Goal: Task Accomplishment & Management: Use online tool/utility

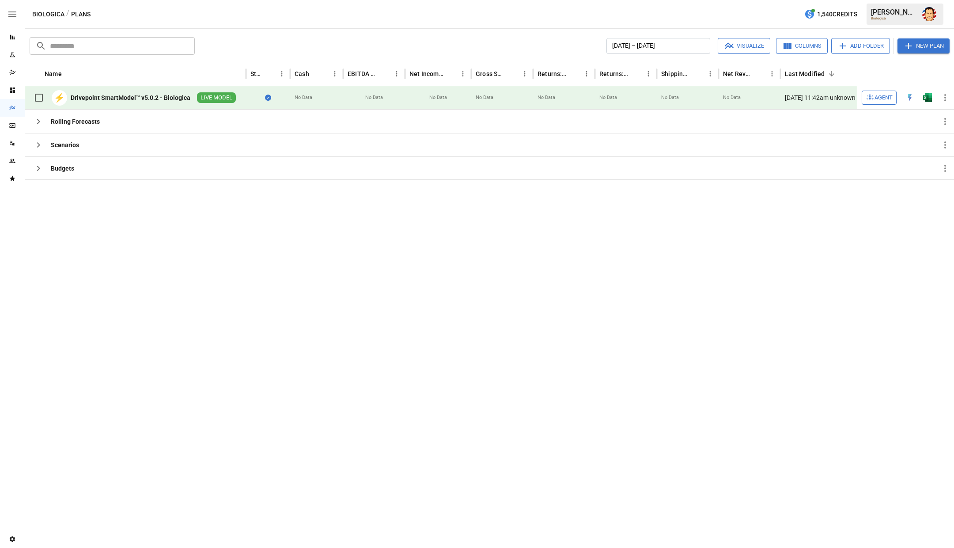
click at [808, 43] on button "Columns" at bounding box center [802, 46] width 52 height 16
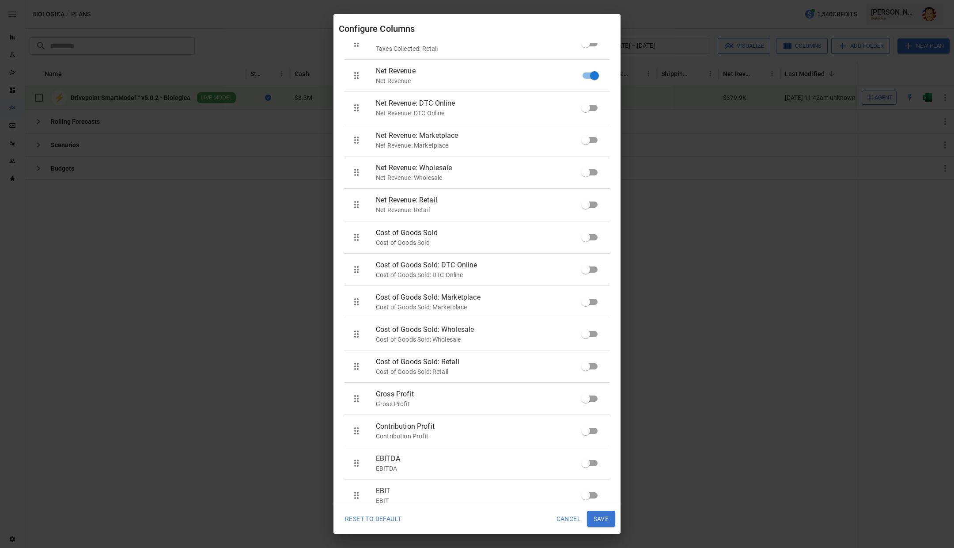
scroll to position [1024, 0]
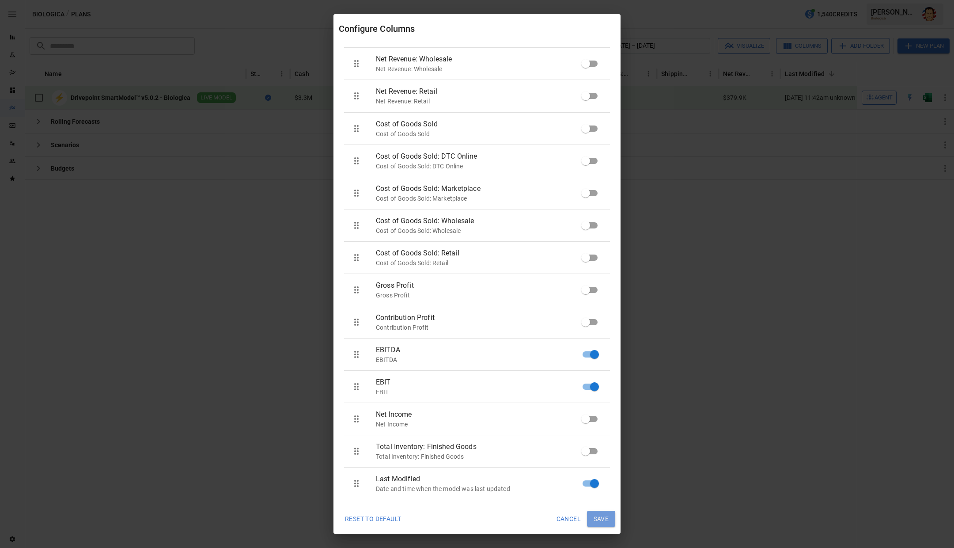
click at [604, 519] on button "Save" at bounding box center [601, 519] width 28 height 16
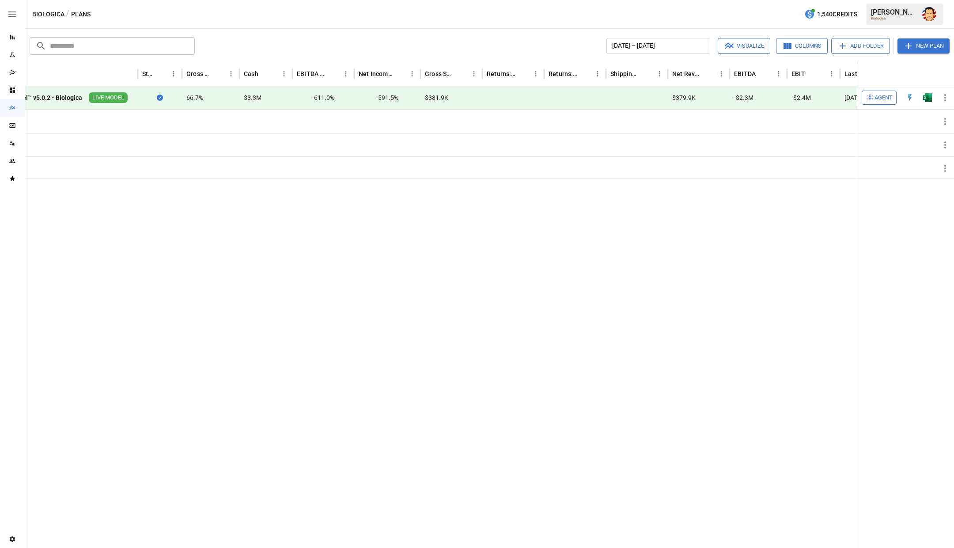
scroll to position [0, 0]
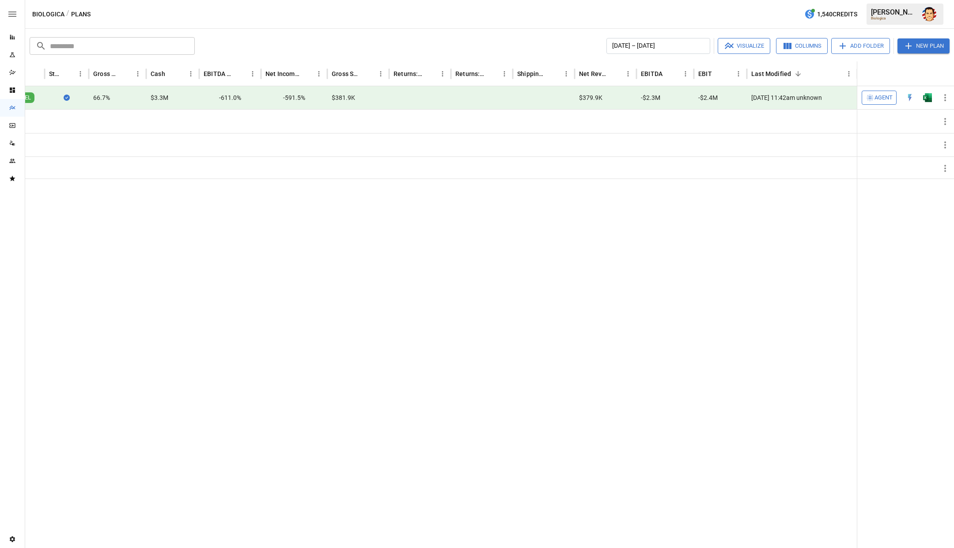
click at [785, 46] on icon "button" at bounding box center [788, 46] width 8 height 6
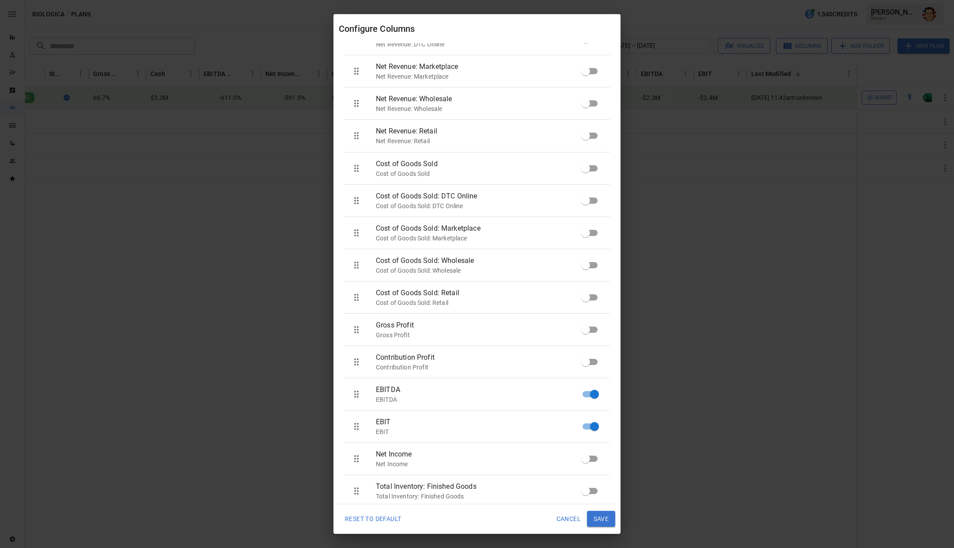
scroll to position [1024, 0]
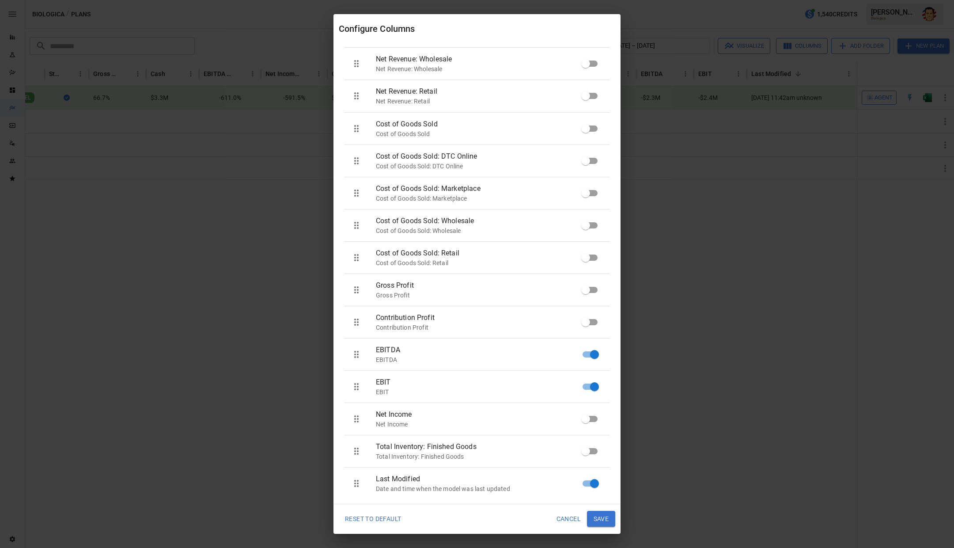
drag, startPoint x: 252, startPoint y: 241, endPoint x: 244, endPoint y: 231, distance: 12.5
click at [253, 241] on div "Configure Columns Modify column positions or visibility to fit your preference.…" at bounding box center [477, 274] width 954 height 548
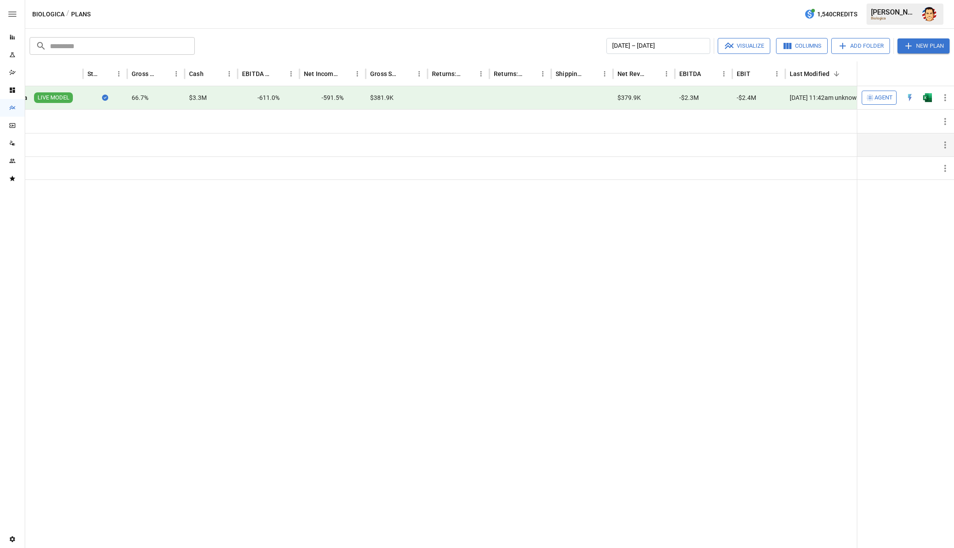
scroll to position [0, 0]
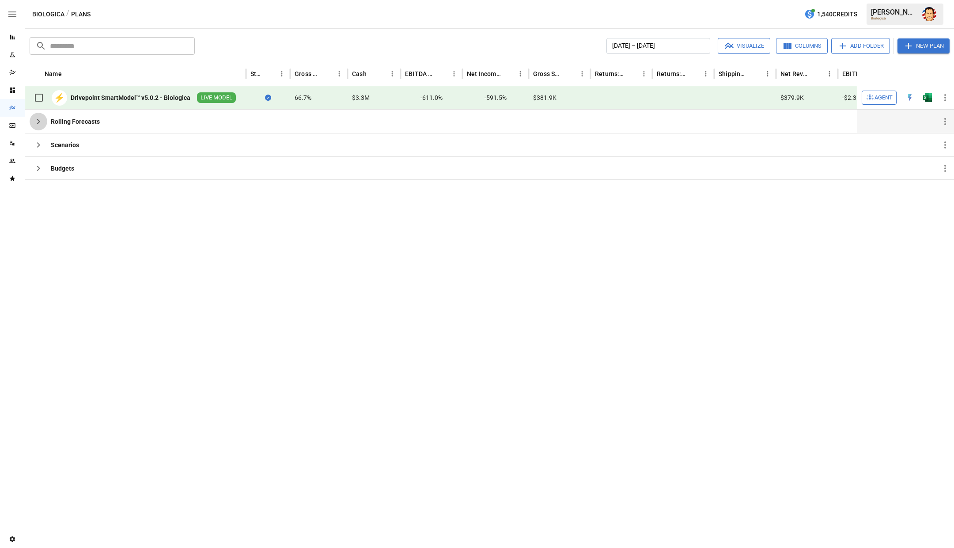
click at [37, 122] on icon "button" at bounding box center [38, 121] width 11 height 11
click at [34, 144] on icon "button" at bounding box center [38, 145] width 11 height 11
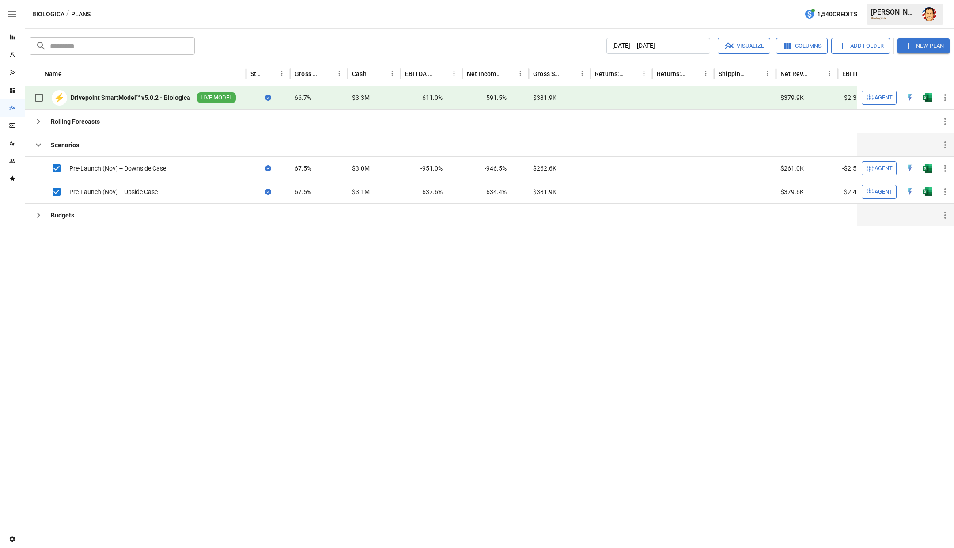
click at [38, 219] on icon "button" at bounding box center [38, 215] width 11 height 11
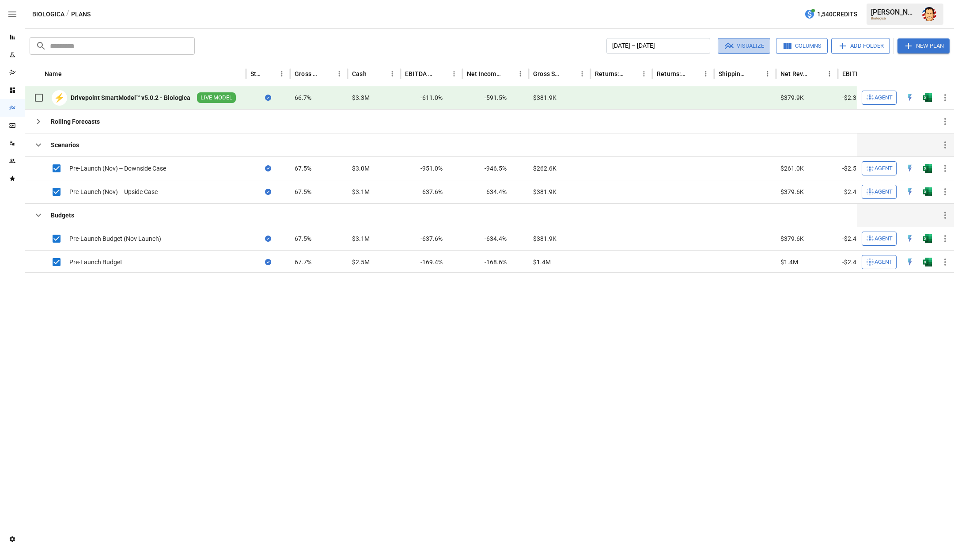
click at [739, 44] on button "Visualize" at bounding box center [744, 46] width 53 height 16
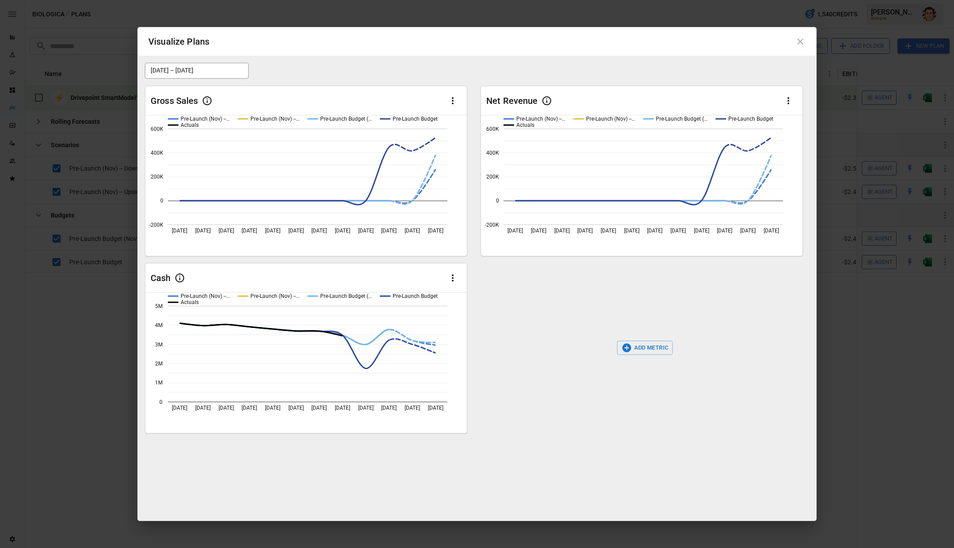
click at [792, 103] on icon "button" at bounding box center [788, 100] width 11 height 11
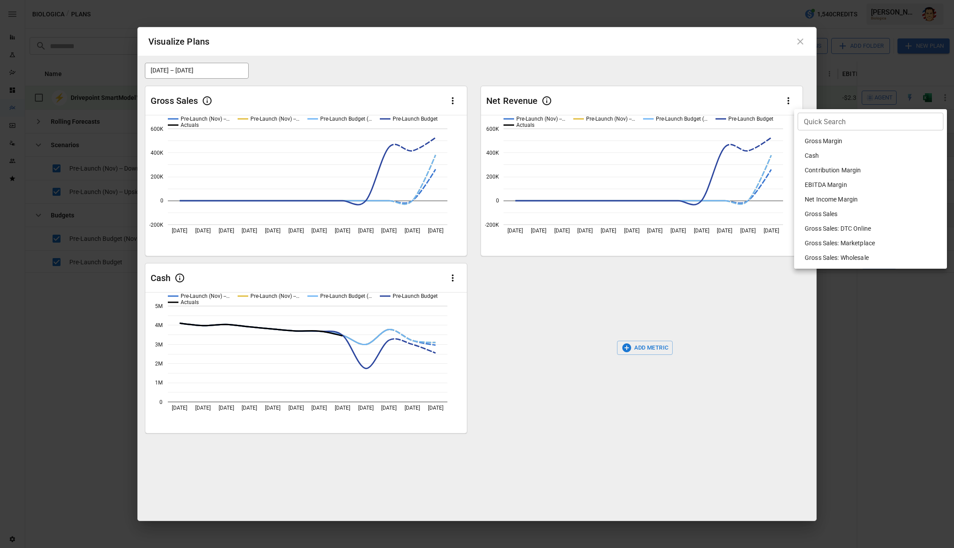
click at [691, 72] on div at bounding box center [477, 274] width 954 height 548
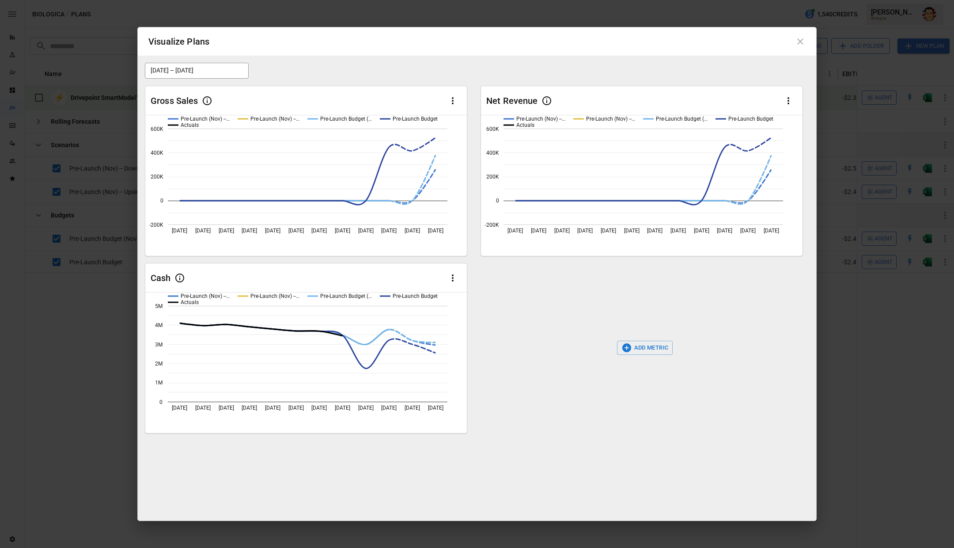
click at [801, 42] on icon at bounding box center [800, 41] width 11 height 11
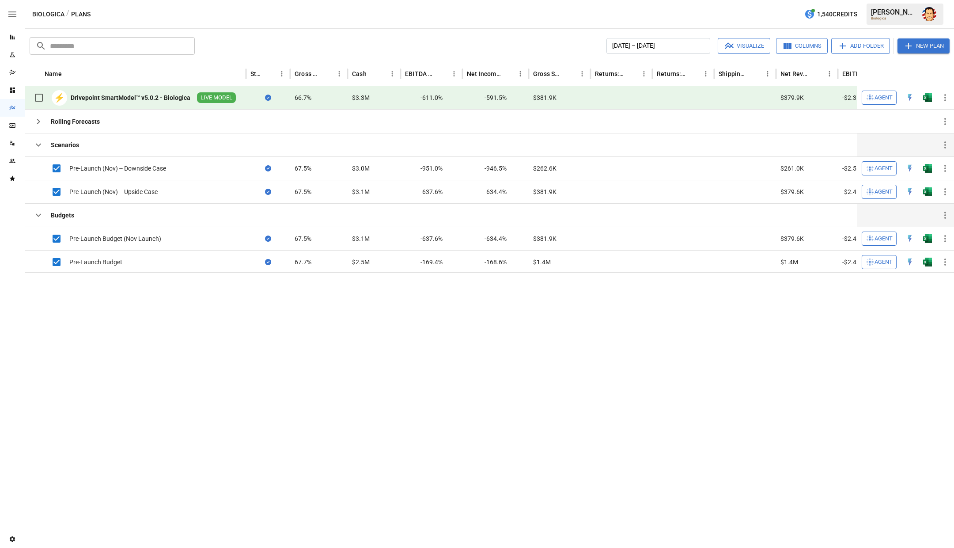
click at [128, 102] on div "⚡ Drivepoint SmartModel™ v5.0.2 - Biologica LIVE MODEL" at bounding box center [133, 97] width 206 height 19
click at [929, 94] on img "Open in Excel" at bounding box center [927, 97] width 9 height 9
